Goal: Information Seeking & Learning: Check status

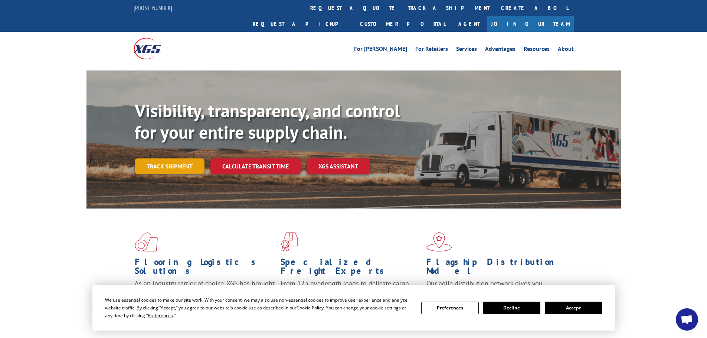
click at [166, 158] on link "Track shipment" at bounding box center [170, 166] width 70 height 16
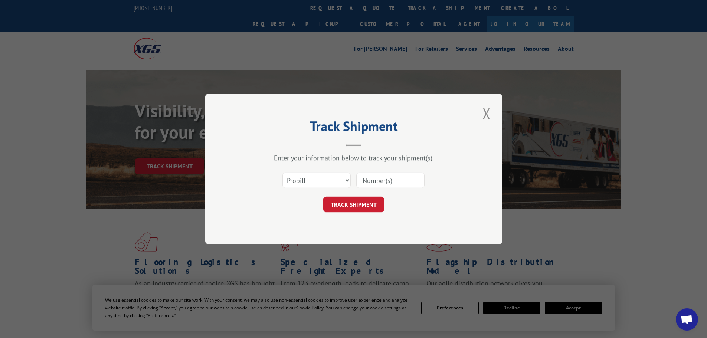
click at [396, 181] on input at bounding box center [390, 181] width 68 height 16
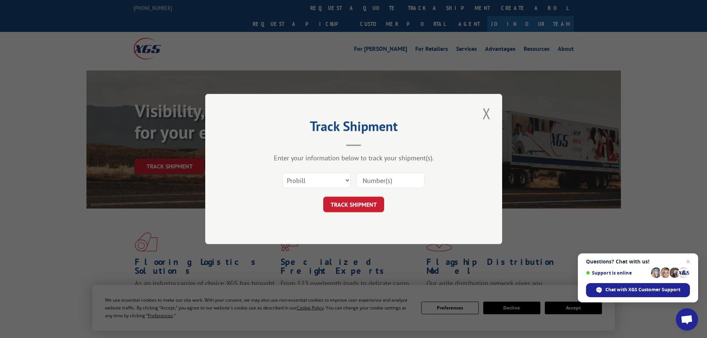
paste input "17224531"
type input "17224531"
click at [354, 200] on button "TRACK SHIPMENT" at bounding box center [353, 205] width 61 height 16
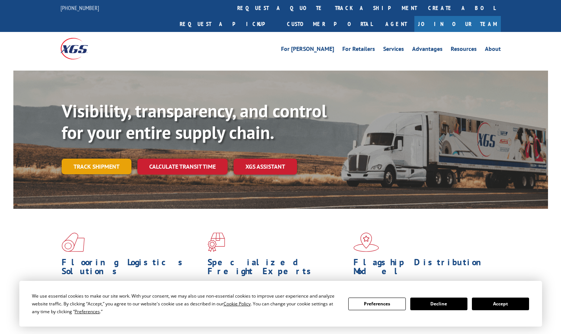
click at [102, 158] on link "Track shipment" at bounding box center [97, 166] width 70 height 16
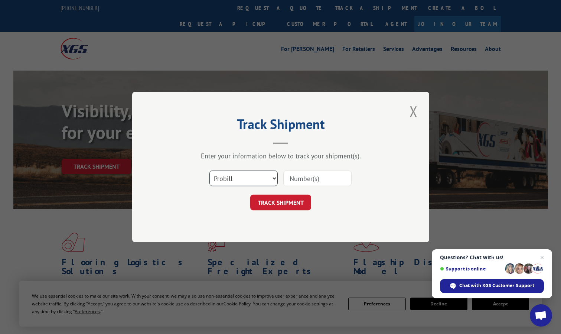
click at [251, 179] on select "Select category... Probill BOL PO" at bounding box center [243, 178] width 68 height 16
select select "bol"
click at [209, 170] on select "Select category... Probill BOL PO" at bounding box center [243, 178] width 68 height 16
click at [308, 183] on input at bounding box center [317, 178] width 68 height 16
paste input "5951853"
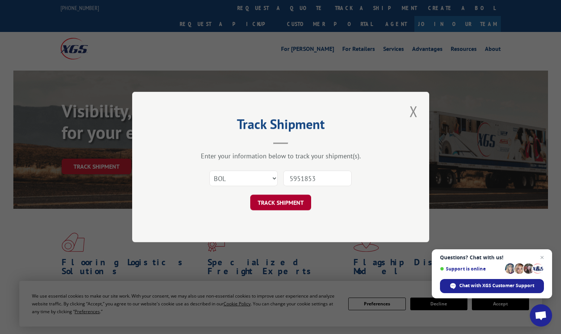
type input "5951853"
click at [288, 205] on button "TRACK SHIPMENT" at bounding box center [280, 202] width 61 height 16
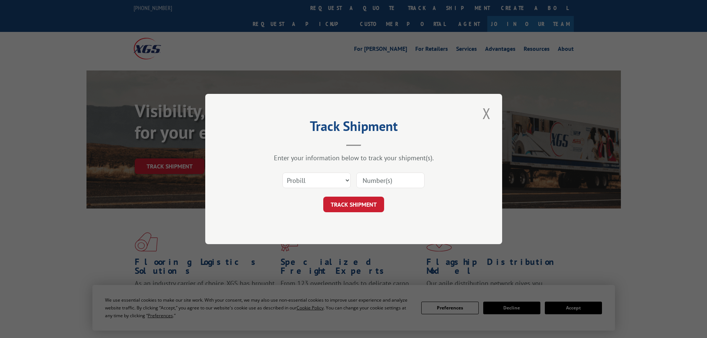
click at [327, 183] on select "Select category... Probill BOL PO" at bounding box center [316, 181] width 68 height 16
click at [282, 173] on select "Select category... Probill BOL PO" at bounding box center [316, 181] width 68 height 16
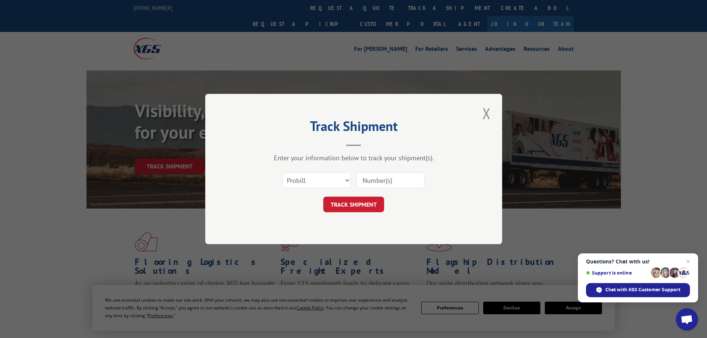
click at [380, 181] on input at bounding box center [390, 181] width 68 height 16
paste input "16330386"
type input "16330386"
click at [355, 200] on button "TRACK SHIPMENT" at bounding box center [353, 205] width 61 height 16
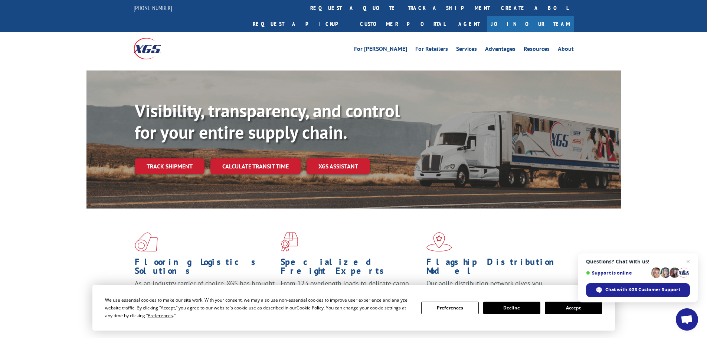
click at [563, 312] on button "Accept" at bounding box center [573, 308] width 57 height 13
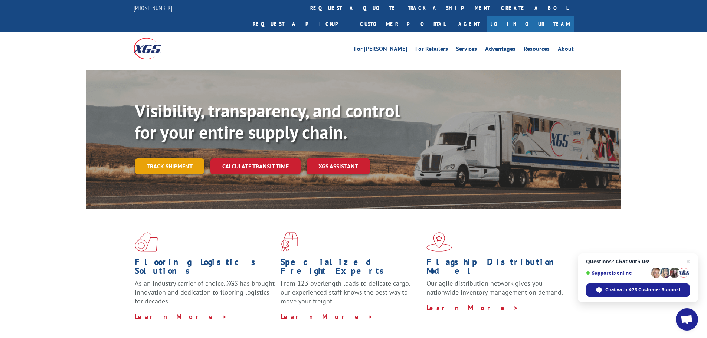
click at [153, 158] on link "Track shipment" at bounding box center [170, 166] width 70 height 16
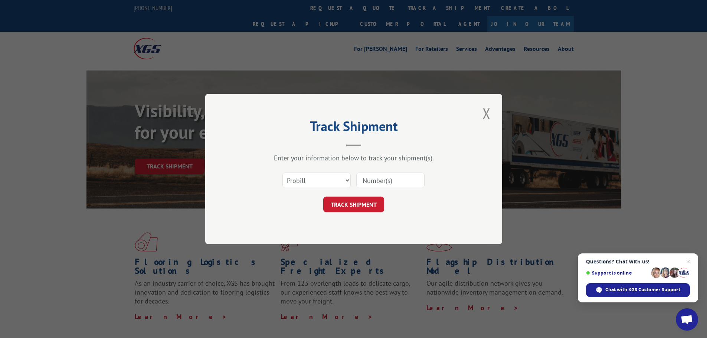
click at [407, 184] on input at bounding box center [390, 181] width 68 height 16
paste input "16330386"
type input "16330386"
click at [373, 204] on button "TRACK SHIPMENT" at bounding box center [353, 205] width 61 height 16
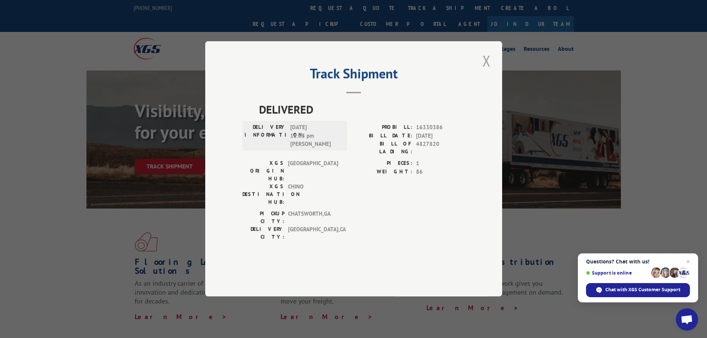
click at [489, 71] on button "Close modal" at bounding box center [486, 60] width 13 height 20
